Goal: Transaction & Acquisition: Purchase product/service

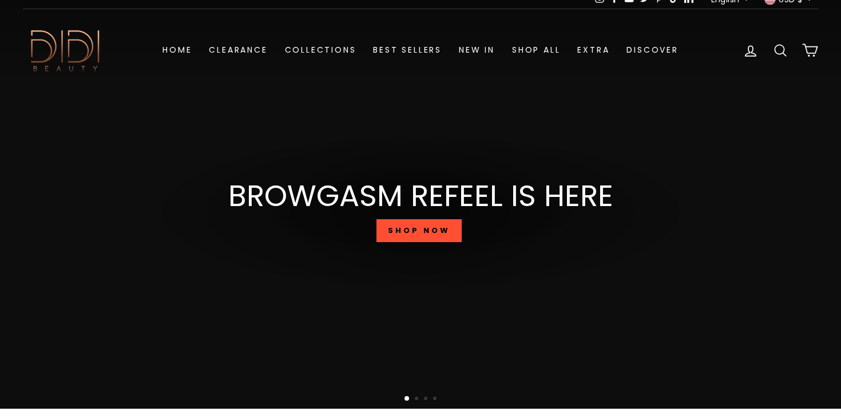
scroll to position [70, 0]
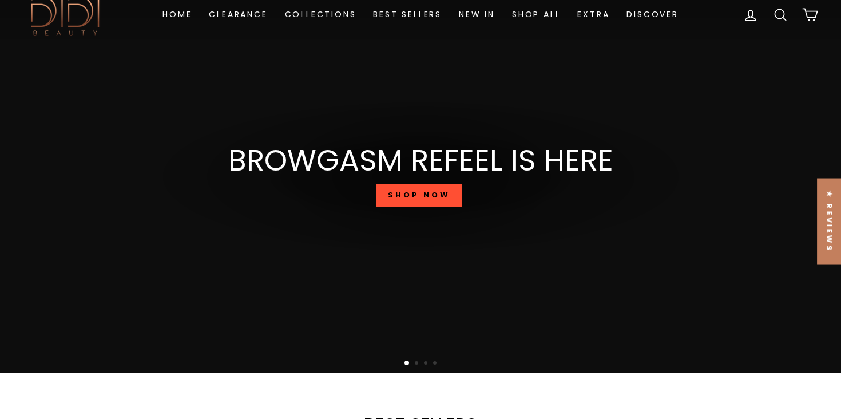
click at [431, 200] on link "SHOP NOW" at bounding box center [418, 195] width 85 height 23
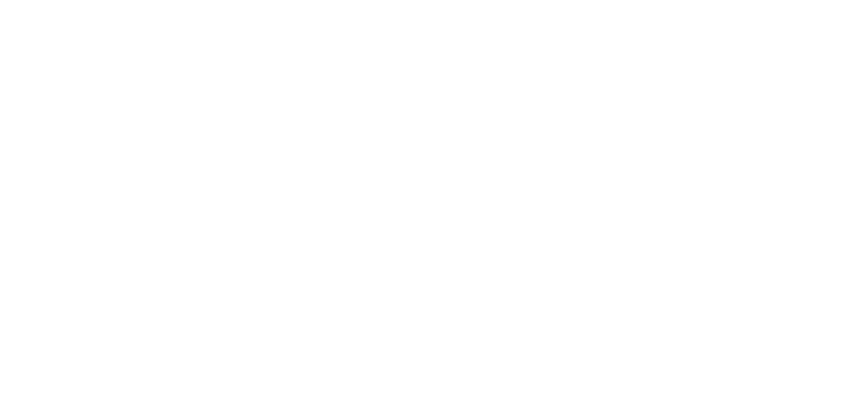
click at [0, 0] on html at bounding box center [0, 0] width 0 height 0
